Goal: Transaction & Acquisition: Book appointment/travel/reservation

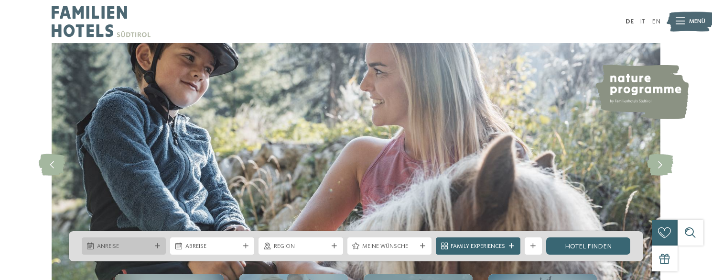
click at [160, 246] on div at bounding box center [157, 245] width 9 height 5
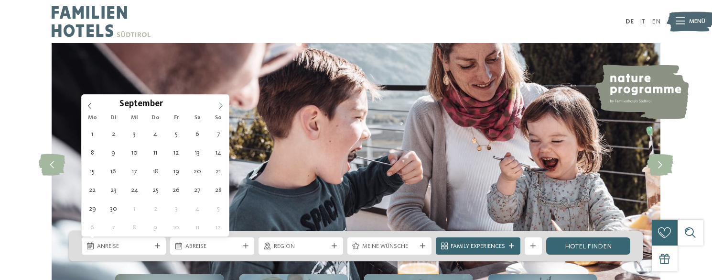
click at [223, 105] on icon at bounding box center [221, 105] width 7 height 7
type input "****"
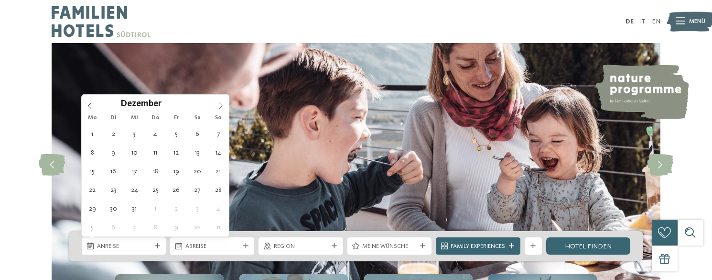
click at [223, 105] on icon at bounding box center [221, 105] width 7 height 7
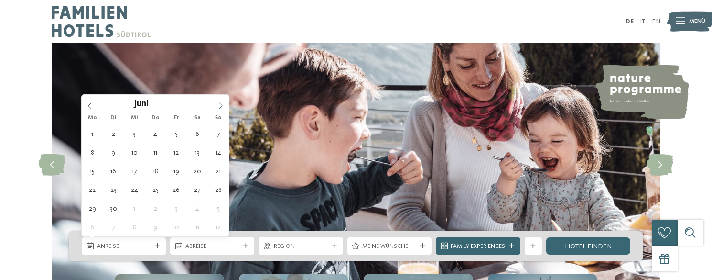
click at [223, 105] on icon at bounding box center [221, 105] width 7 height 7
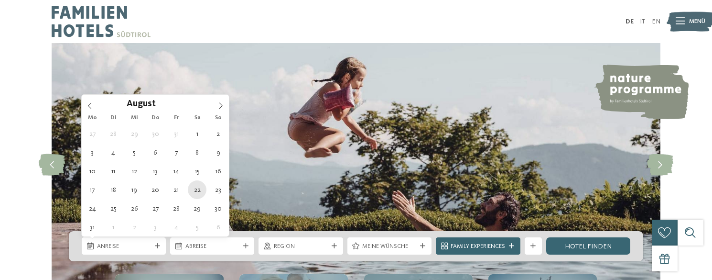
type div "[DATE]"
type input "****"
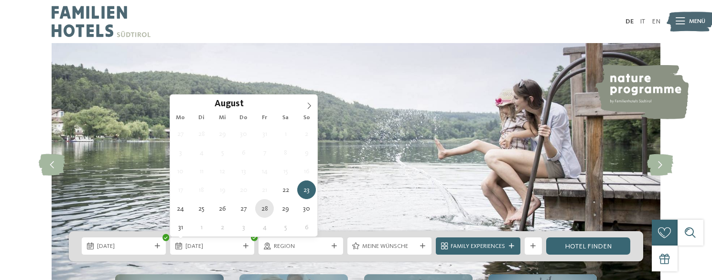
type div "[DATE]"
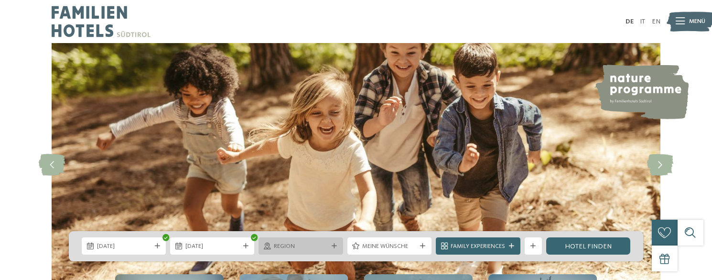
click at [306, 241] on div "Region" at bounding box center [301, 245] width 58 height 9
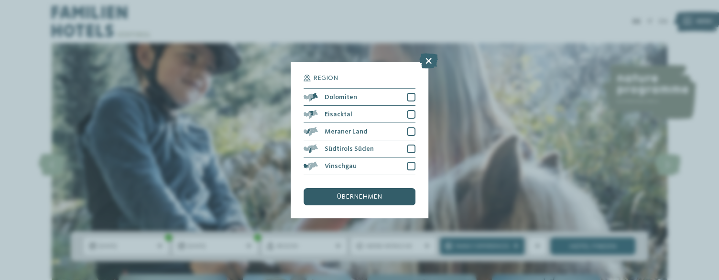
click at [354, 196] on span "übernehmen" at bounding box center [359, 196] width 45 height 7
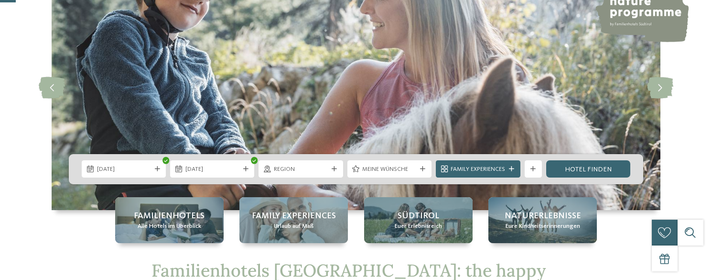
scroll to position [87, 0]
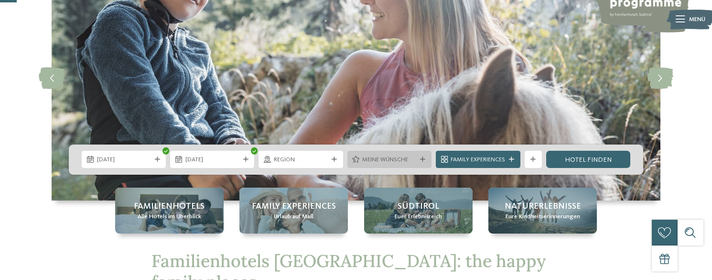
click at [383, 156] on span "Meine Wünsche" at bounding box center [389, 159] width 54 height 9
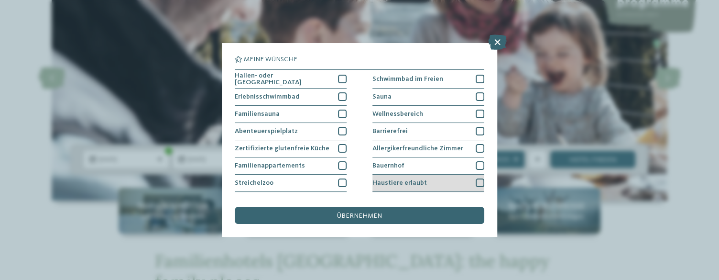
click at [436, 182] on div "Haustiere erlaubt" at bounding box center [428, 183] width 112 height 17
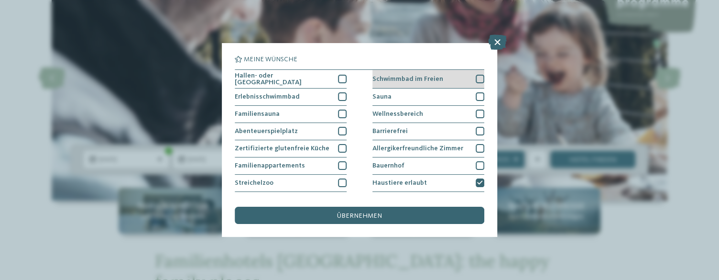
click at [432, 81] on span "Schwimmbad im Freien" at bounding box center [407, 79] width 71 height 7
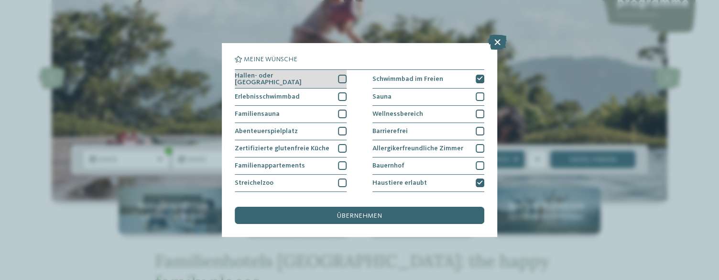
click at [291, 78] on span "Hallen- oder [GEOGRAPHIC_DATA]" at bounding box center [283, 79] width 97 height 14
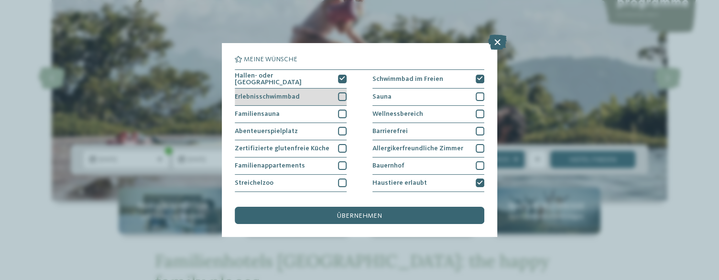
click at [298, 96] on div "Erlebnisschwimmbad" at bounding box center [291, 96] width 112 height 17
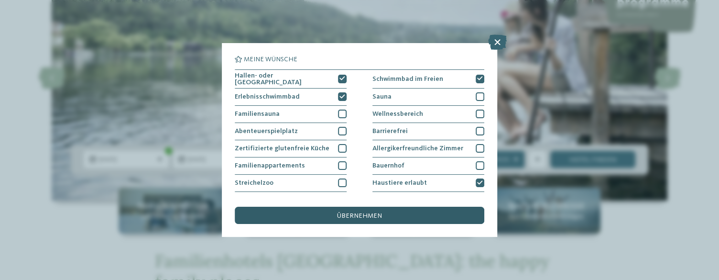
click at [378, 218] on span "übernehmen" at bounding box center [359, 215] width 45 height 7
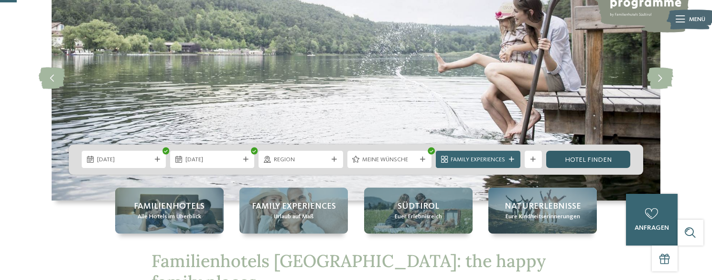
click at [607, 158] on link "Hotel finden" at bounding box center [589, 159] width 84 height 17
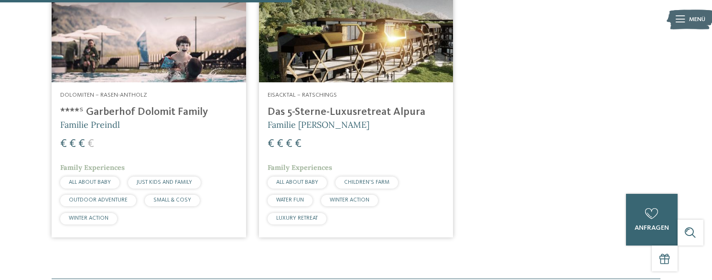
scroll to position [363, 0]
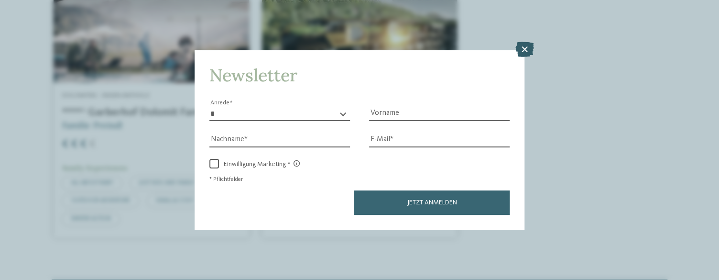
click at [527, 47] on icon at bounding box center [524, 49] width 19 height 15
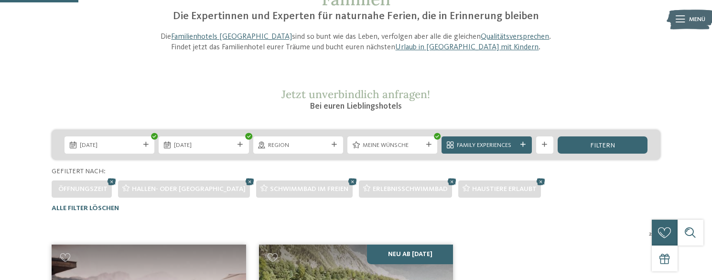
scroll to position [91, 0]
click at [243, 180] on icon at bounding box center [249, 181] width 13 height 11
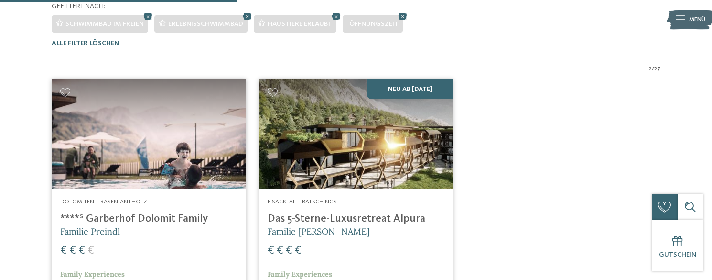
scroll to position [233, 0]
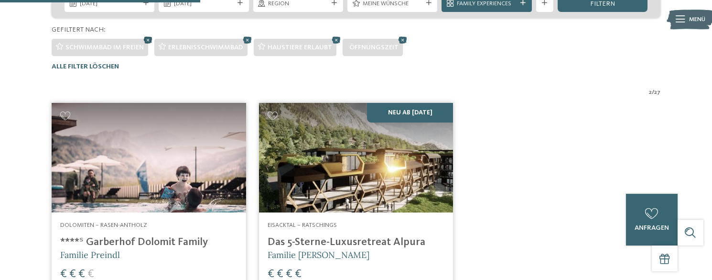
click at [145, 38] on icon at bounding box center [148, 39] width 13 height 11
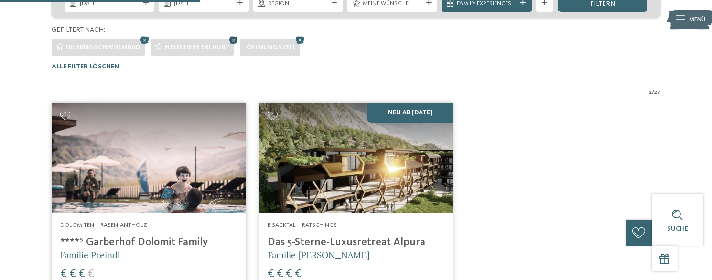
click at [231, 39] on icon at bounding box center [233, 39] width 13 height 11
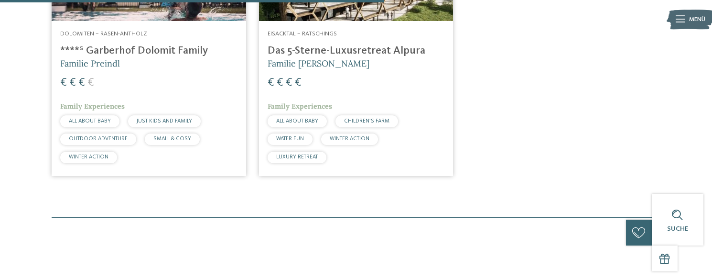
scroll to position [450, 0]
